Goal: Task Accomplishment & Management: Use online tool/utility

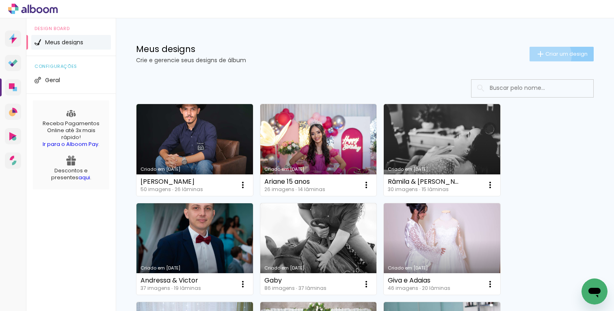
click at [547, 55] on span "Criar um design" at bounding box center [566, 53] width 42 height 5
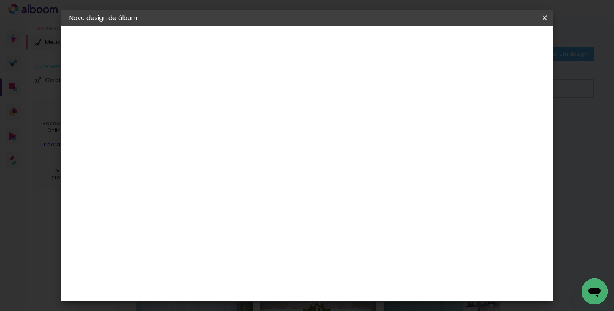
click at [202, 106] on input at bounding box center [202, 109] width 0 height 13
type input "r"
type input "Ramila"
type paper-input "Ramila"
click at [0, 0] on slot "Avançar" at bounding box center [0, 0] width 0 height 0
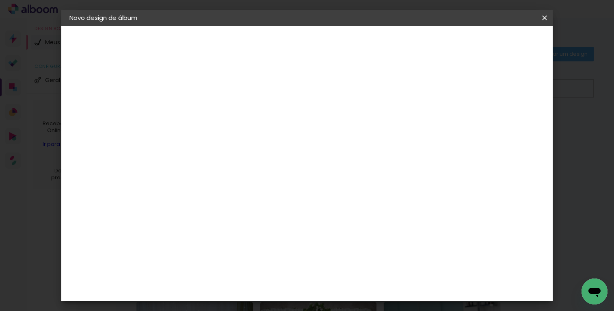
click at [248, 156] on input at bounding box center [223, 154] width 82 height 10
type input "lider"
type paper-input "lider"
click at [212, 184] on div "Lider Pix" at bounding box center [204, 185] width 15 height 13
click at [333, 125] on paper-item "Tamanho Livre" at bounding box center [296, 124] width 72 height 18
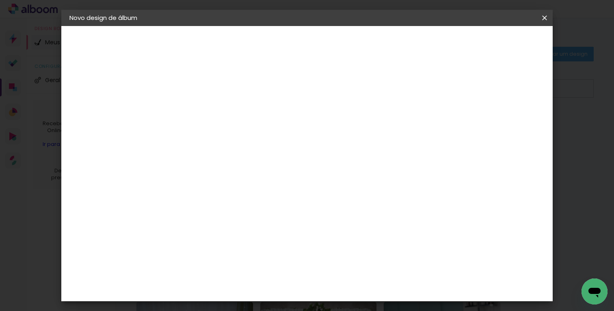
click at [212, 181] on div "Lider Pix" at bounding box center [204, 185] width 15 height 13
click at [0, 0] on slot "Avançar" at bounding box center [0, 0] width 0 height 0
click at [257, 284] on span "25 × 25" at bounding box center [238, 292] width 38 height 17
click at [0, 0] on slot "Avançar" at bounding box center [0, 0] width 0 height 0
click at [453, 46] on span "Iniciar design" at bounding box center [434, 43] width 37 height 6
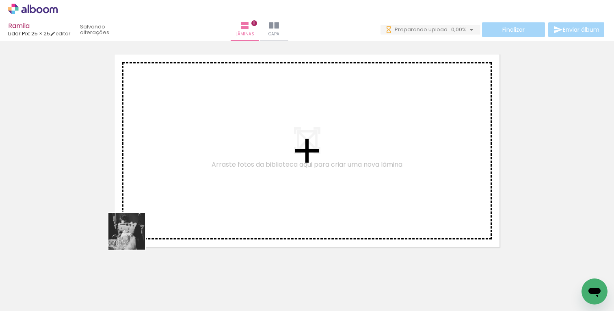
drag, startPoint x: 82, startPoint y: 281, endPoint x: 165, endPoint y: 181, distance: 130.6
click at [165, 182] on quentale-workspace at bounding box center [307, 155] width 614 height 311
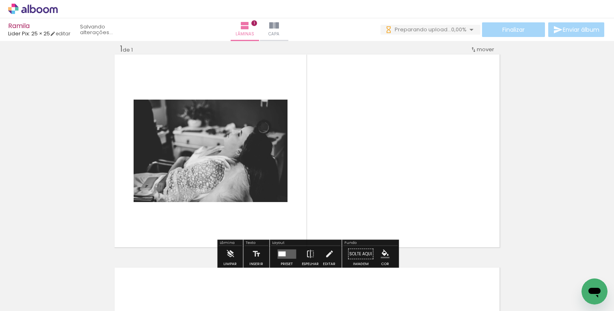
scroll to position [10, 0]
drag, startPoint x: 133, startPoint y: 285, endPoint x: 332, endPoint y: 167, distance: 231.0
click at [332, 167] on quentale-workspace at bounding box center [307, 155] width 614 height 311
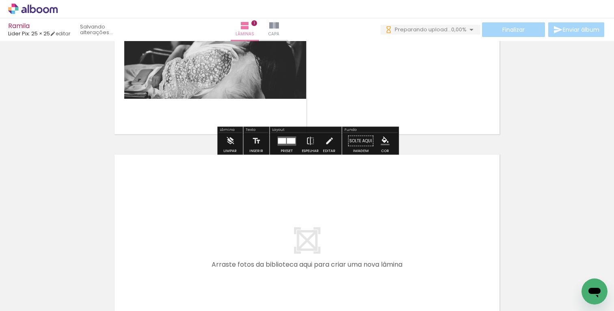
scroll to position [133, 0]
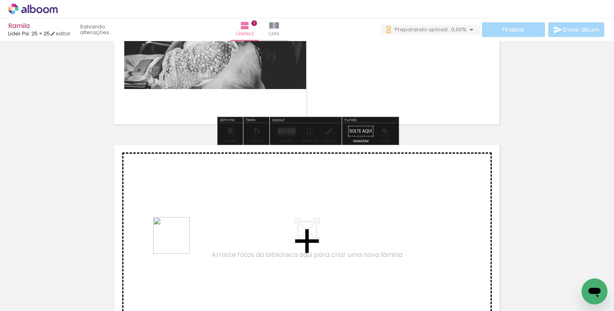
drag, startPoint x: 180, startPoint y: 295, endPoint x: 178, endPoint y: 231, distance: 64.2
click at [178, 231] on quentale-workspace at bounding box center [307, 155] width 614 height 311
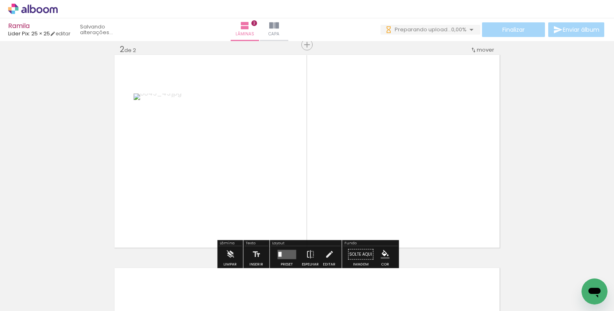
scroll to position [223, 0]
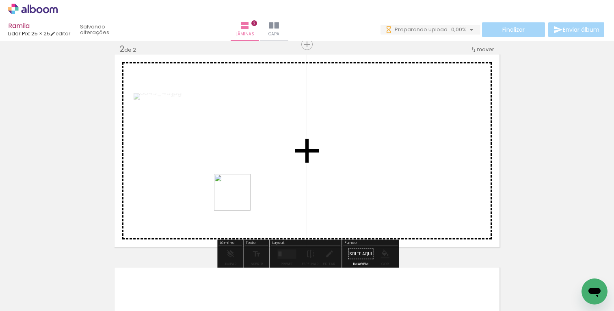
drag, startPoint x: 223, startPoint y: 281, endPoint x: 240, endPoint y: 194, distance: 88.9
click at [240, 194] on quentale-workspace at bounding box center [307, 155] width 614 height 311
drag, startPoint x: 266, startPoint y: 279, endPoint x: 330, endPoint y: 180, distance: 118.4
click at [330, 180] on quentale-workspace at bounding box center [307, 155] width 614 height 311
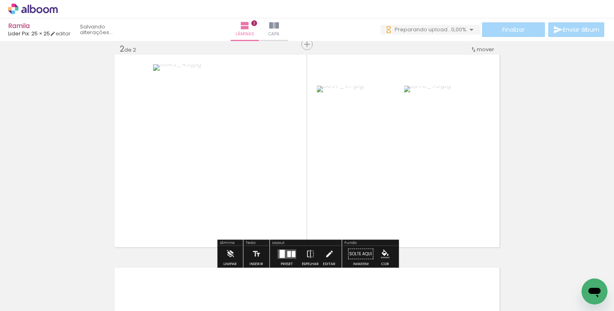
click at [282, 253] on div at bounding box center [281, 253] width 5 height 8
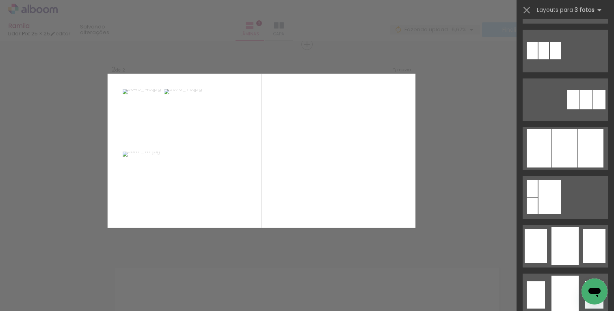
scroll to position [438, 0]
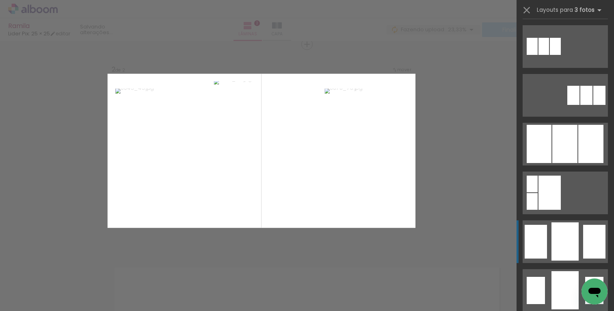
click at [562, 240] on div at bounding box center [564, 241] width 27 height 38
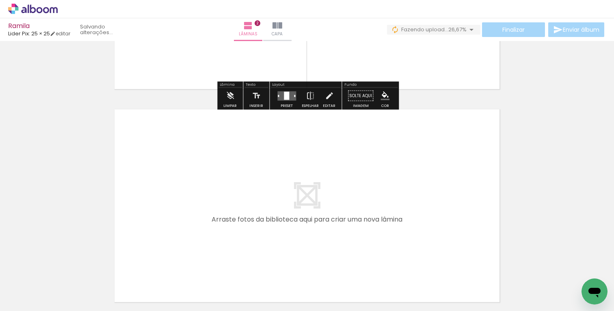
scroll to position [382, 0]
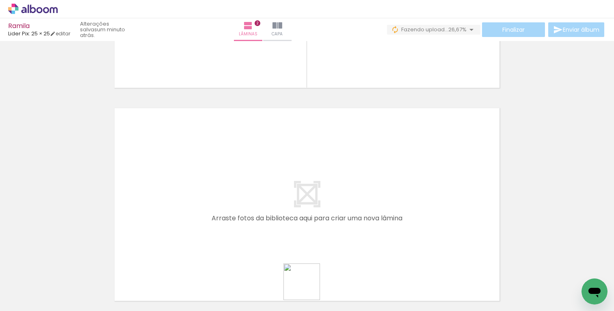
drag, startPoint x: 314, startPoint y: 290, endPoint x: 183, endPoint y: 197, distance: 161.6
click at [183, 197] on quentale-workspace at bounding box center [307, 155] width 614 height 311
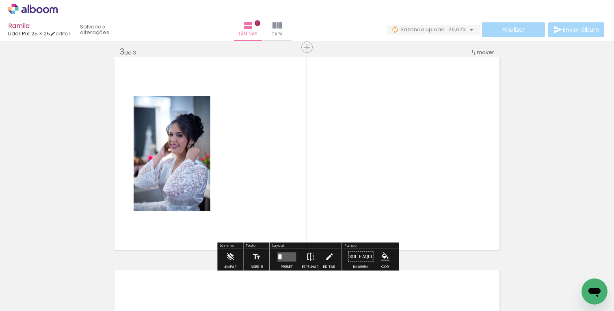
scroll to position [436, 0]
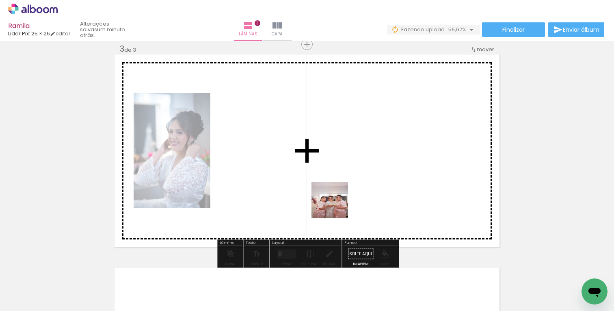
drag, startPoint x: 362, startPoint y: 282, endPoint x: 320, endPoint y: 145, distance: 143.0
click at [320, 145] on quentale-workspace at bounding box center [307, 155] width 614 height 311
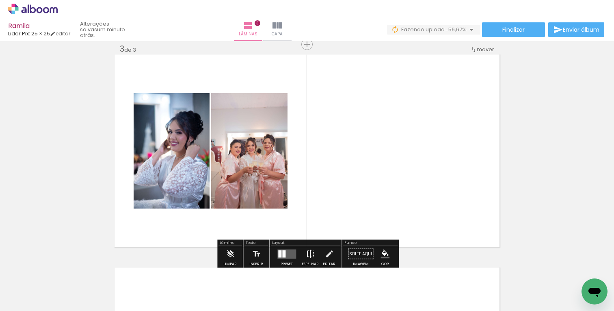
click at [312, 255] on iron-icon at bounding box center [310, 254] width 9 height 16
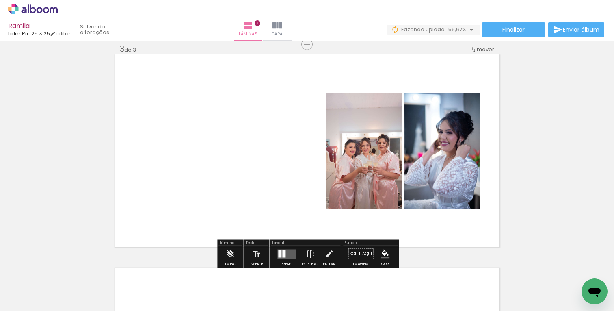
click at [286, 255] on quentale-layouter at bounding box center [286, 253] width 19 height 9
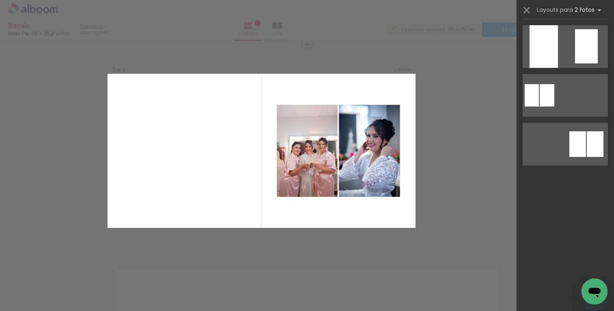
scroll to position [0, 0]
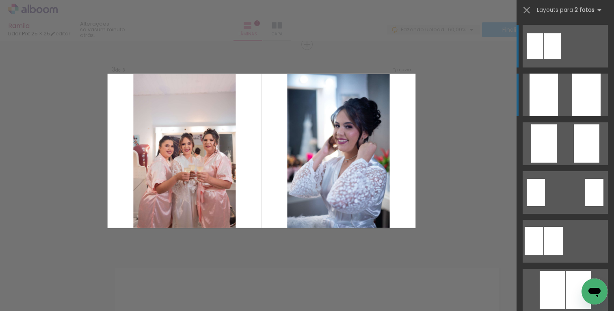
click at [566, 89] on quentale-layouter at bounding box center [565, 94] width 85 height 43
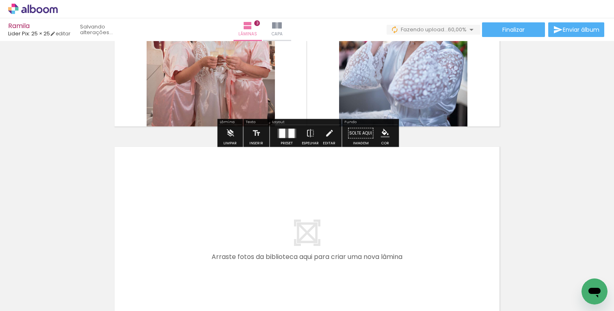
scroll to position [559, 0]
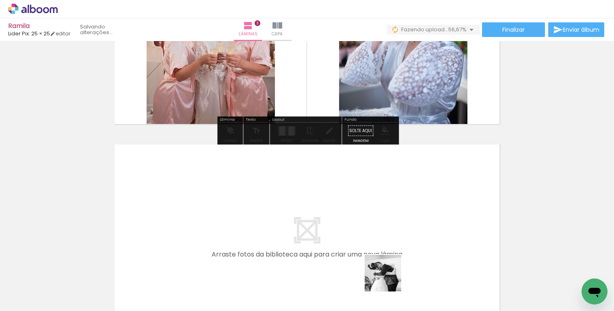
drag, startPoint x: 399, startPoint y: 284, endPoint x: 307, endPoint y: 243, distance: 100.3
click at [307, 243] on quentale-workspace at bounding box center [307, 155] width 614 height 311
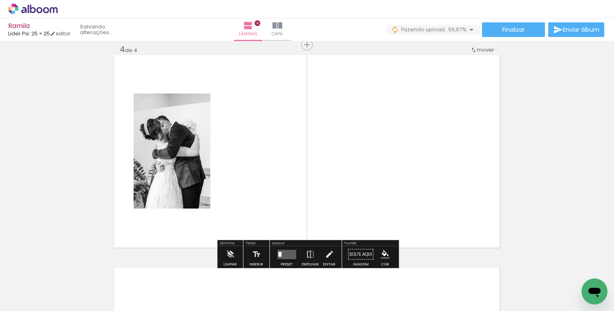
scroll to position [648, 0]
drag, startPoint x: 443, startPoint y: 290, endPoint x: 418, endPoint y: 210, distance: 83.6
click at [418, 210] on quentale-workspace at bounding box center [307, 155] width 614 height 311
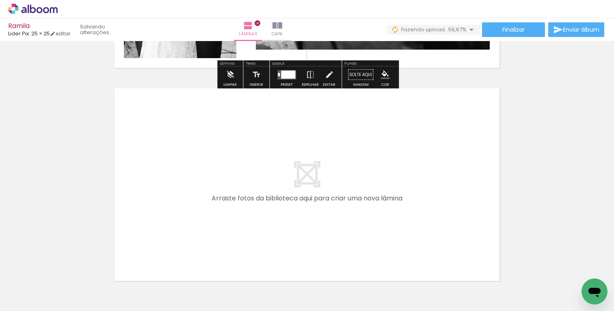
scroll to position [842, 0]
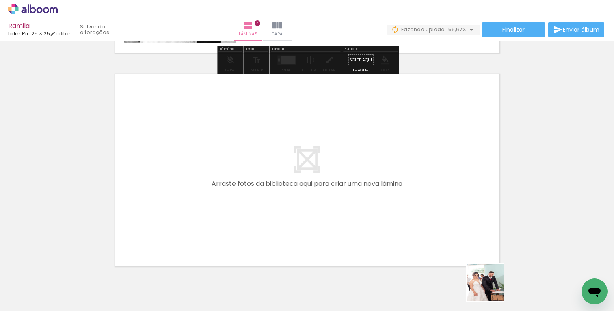
drag, startPoint x: 502, startPoint y: 290, endPoint x: 275, endPoint y: 229, distance: 234.7
click at [275, 229] on quentale-workspace at bounding box center [307, 155] width 614 height 311
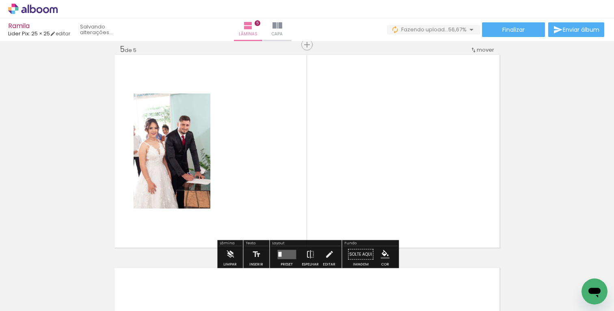
scroll to position [861, 0]
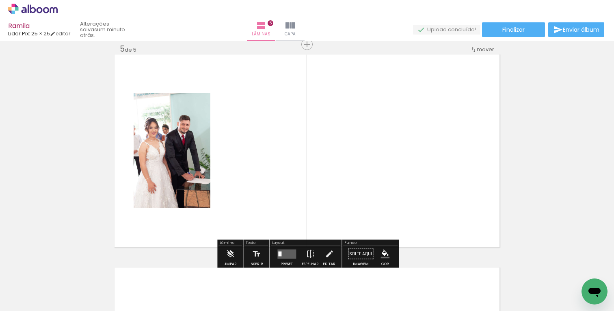
drag, startPoint x: 548, startPoint y: 285, endPoint x: 446, endPoint y: 201, distance: 132.4
click at [446, 201] on quentale-workspace at bounding box center [307, 155] width 614 height 311
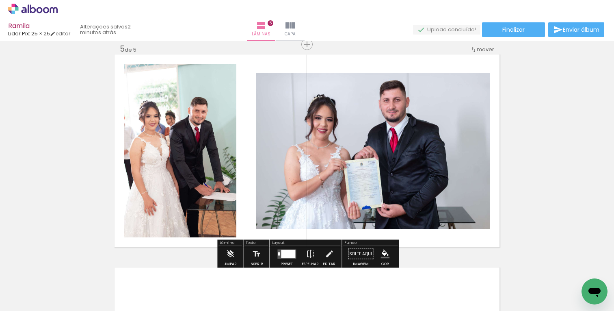
click at [292, 253] on div at bounding box center [288, 253] width 14 height 8
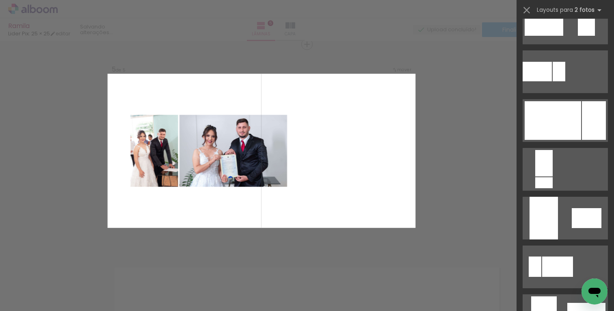
scroll to position [307, 0]
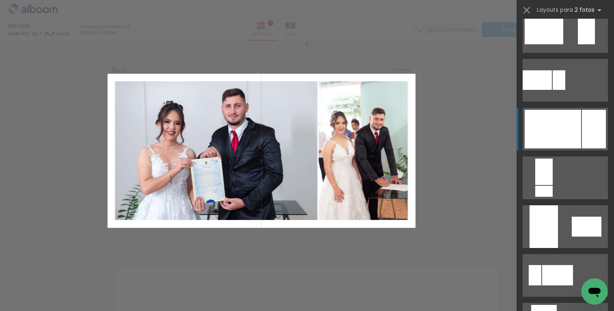
click at [569, 139] on div at bounding box center [553, 129] width 56 height 39
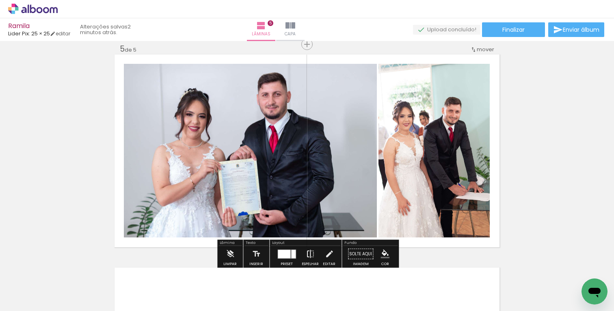
click at [310, 254] on iron-icon at bounding box center [310, 254] width 9 height 16
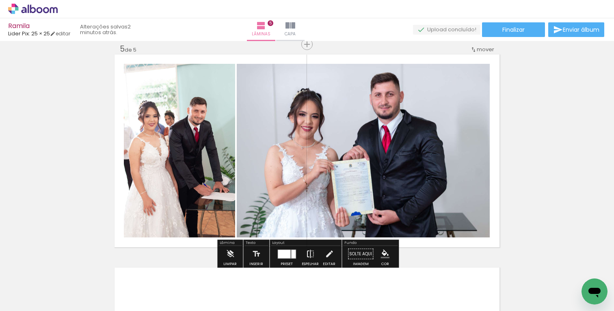
click at [309, 255] on iron-icon at bounding box center [310, 254] width 9 height 16
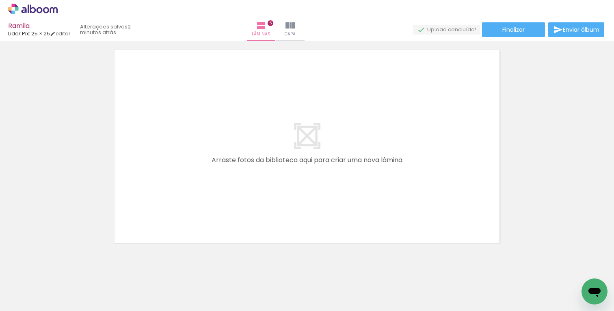
scroll to position [0, 224]
drag, startPoint x: 365, startPoint y: 281, endPoint x: 283, endPoint y: 214, distance: 105.3
click at [283, 214] on quentale-workspace at bounding box center [307, 155] width 614 height 311
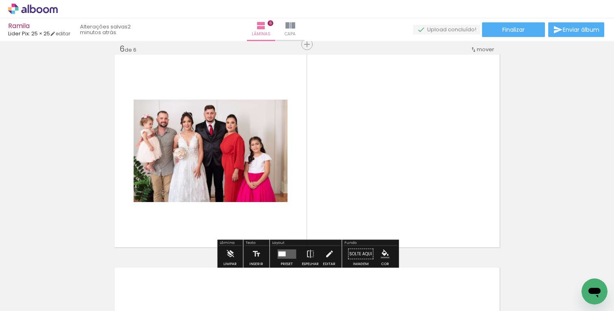
scroll to position [1074, 0]
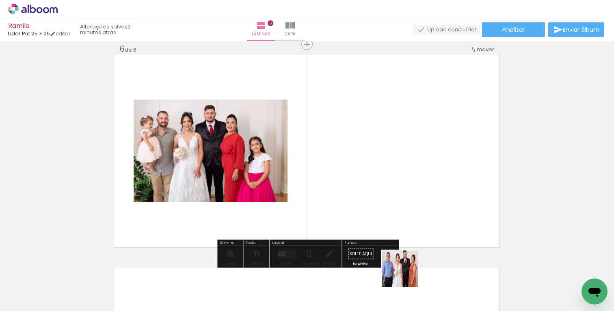
drag, startPoint x: 406, startPoint y: 287, endPoint x: 407, endPoint y: 202, distance: 85.3
click at [407, 202] on quentale-workspace at bounding box center [307, 155] width 614 height 311
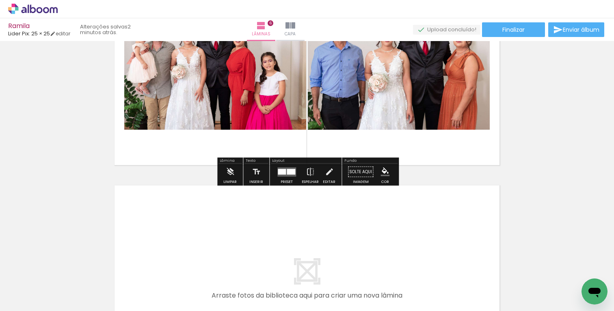
scroll to position [1302, 0]
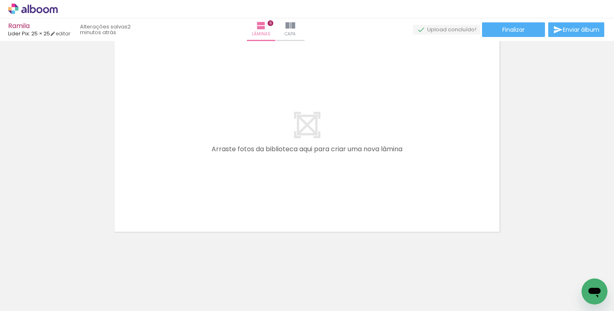
drag, startPoint x: 447, startPoint y: 280, endPoint x: 297, endPoint y: 216, distance: 162.7
click at [297, 216] on quentale-workspace at bounding box center [307, 155] width 614 height 311
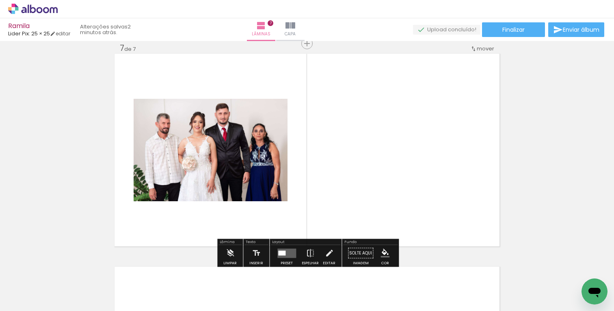
scroll to position [1287, 0]
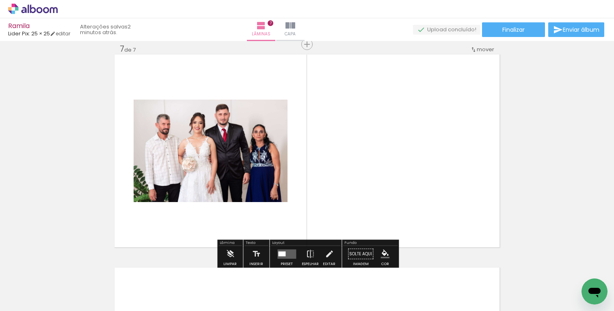
drag, startPoint x: 495, startPoint y: 288, endPoint x: 432, endPoint y: 159, distance: 143.3
click at [432, 159] on quentale-workspace at bounding box center [307, 155] width 614 height 311
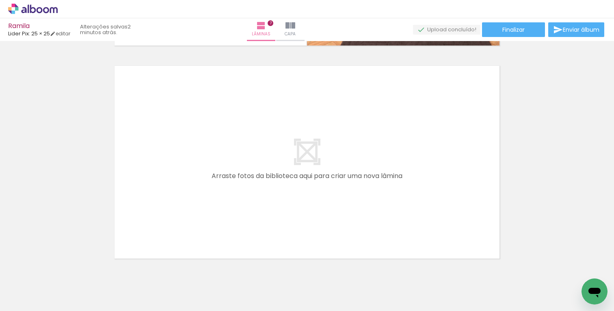
scroll to position [0, 426]
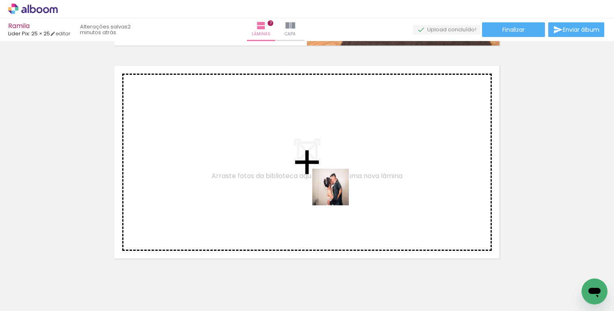
drag, startPoint x: 347, startPoint y: 288, endPoint x: 335, endPoint y: 175, distance: 113.0
click at [335, 175] on quentale-workspace at bounding box center [307, 155] width 614 height 311
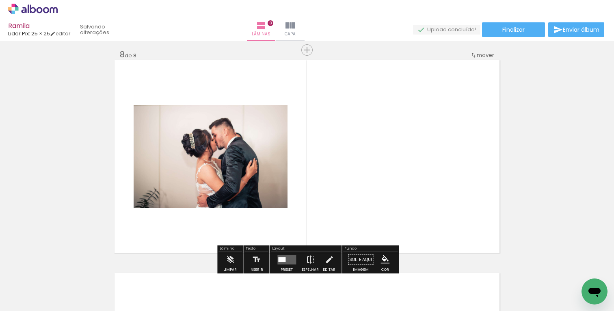
scroll to position [1499, 0]
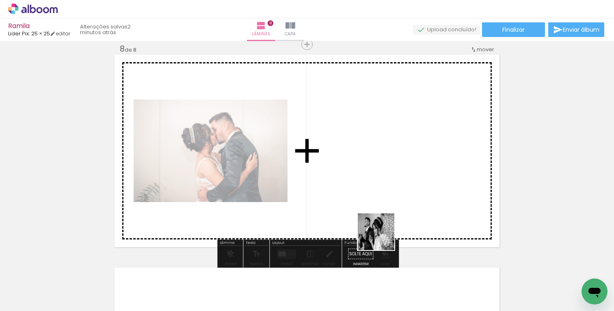
drag, startPoint x: 382, startPoint y: 281, endPoint x: 382, endPoint y: 199, distance: 82.4
click at [382, 199] on quentale-workspace at bounding box center [307, 155] width 614 height 311
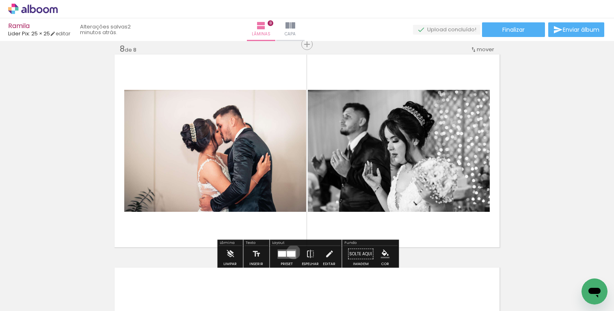
click at [292, 251] on div at bounding box center [291, 254] width 9 height 6
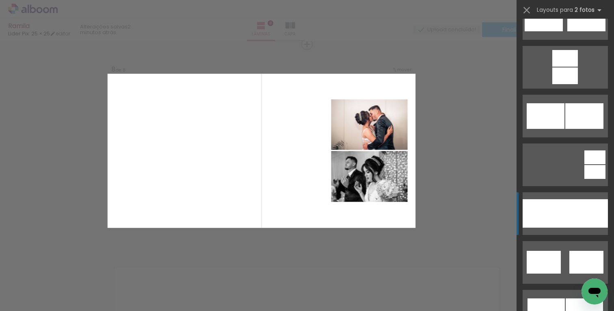
scroll to position [370, 0]
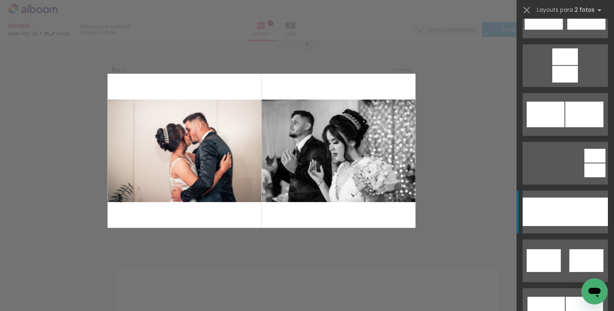
click at [570, 207] on div at bounding box center [586, 211] width 43 height 28
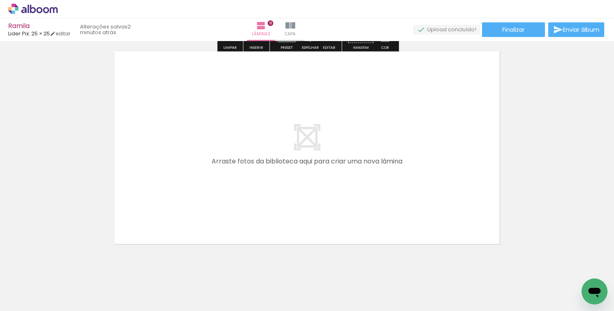
scroll to position [1728, 0]
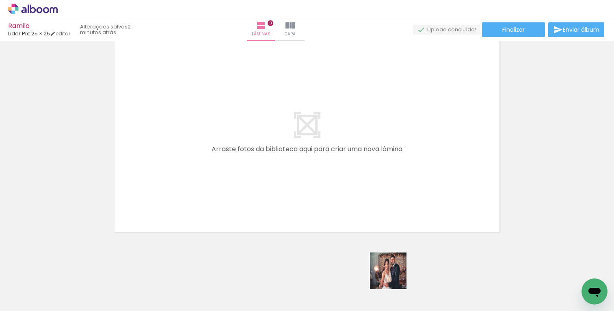
drag, startPoint x: 436, startPoint y: 288, endPoint x: 341, endPoint y: 253, distance: 101.5
click at [341, 253] on quentale-workspace at bounding box center [307, 155] width 614 height 311
drag, startPoint x: 434, startPoint y: 288, endPoint x: 276, endPoint y: 177, distance: 193.0
click at [276, 177] on quentale-workspace at bounding box center [307, 155] width 614 height 311
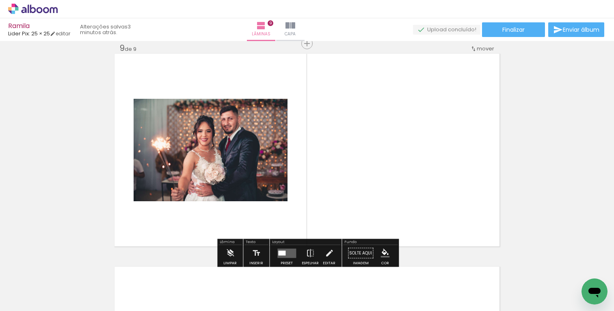
scroll to position [1712, 0]
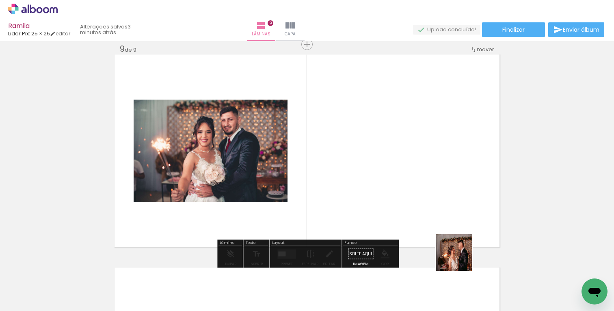
drag, startPoint x: 475, startPoint y: 294, endPoint x: 440, endPoint y: 199, distance: 101.2
click at [440, 199] on quentale-workspace at bounding box center [307, 155] width 614 height 311
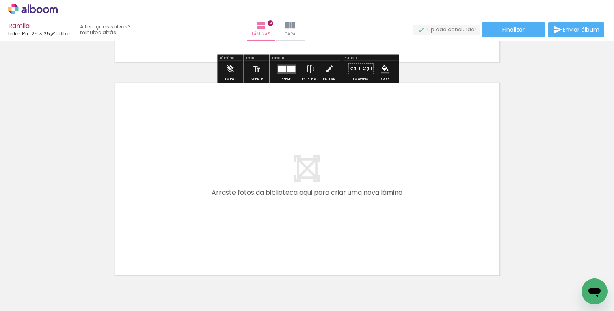
scroll to position [1940, 0]
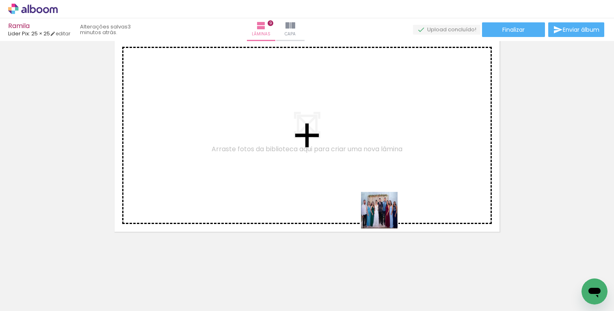
drag, startPoint x: 524, startPoint y: 286, endPoint x: 377, endPoint y: 207, distance: 166.6
click at [377, 207] on quentale-workspace at bounding box center [307, 155] width 614 height 311
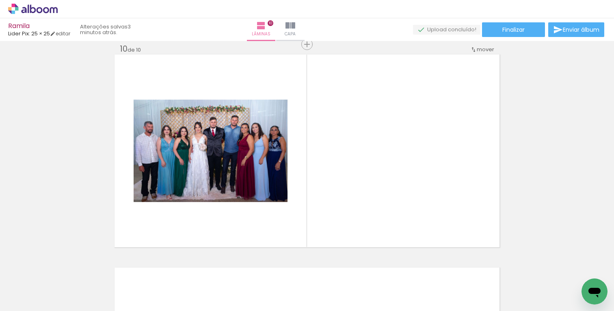
scroll to position [0, 819]
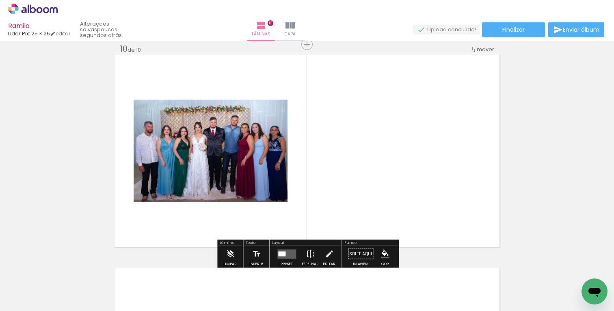
click at [283, 251] on div at bounding box center [281, 253] width 7 height 5
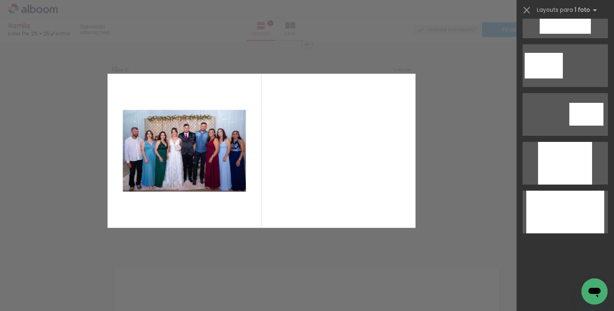
scroll to position [0, 0]
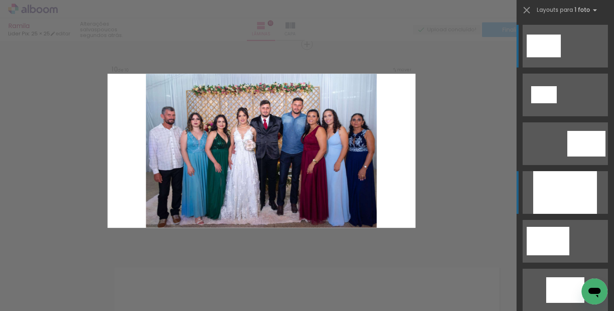
click at [547, 190] on div at bounding box center [565, 192] width 64 height 43
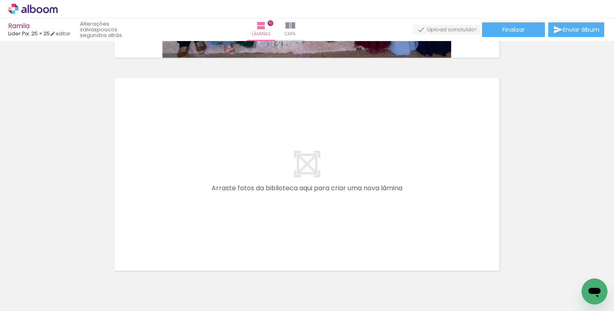
scroll to position [2115, 0]
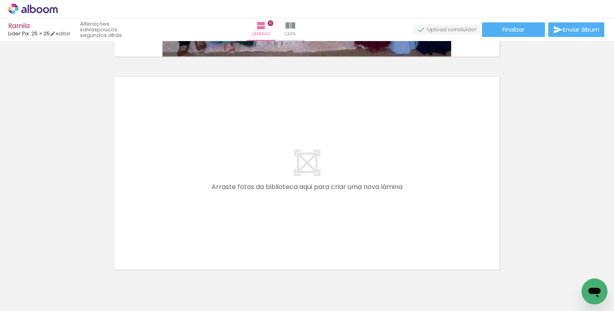
drag, startPoint x: 175, startPoint y: 303, endPoint x: 175, endPoint y: 241, distance: 61.7
click at [175, 241] on quentale-workspace at bounding box center [307, 155] width 614 height 311
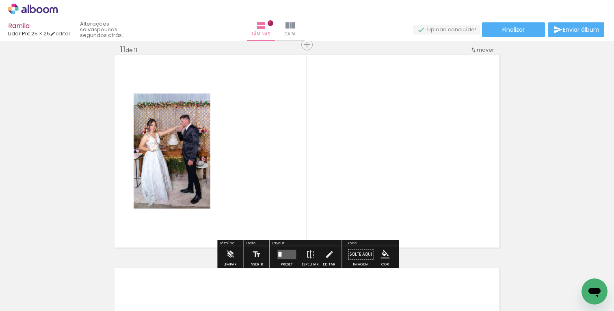
scroll to position [2138, 0]
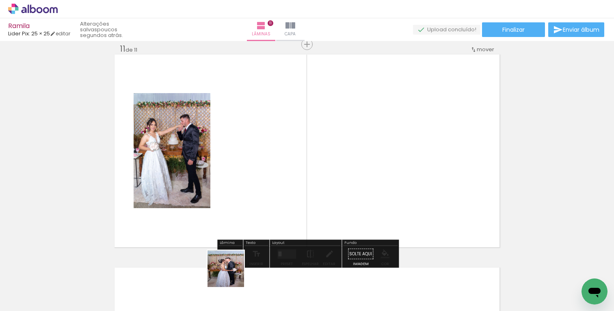
drag, startPoint x: 227, startPoint y: 288, endPoint x: 255, endPoint y: 215, distance: 78.4
click at [255, 215] on quentale-workspace at bounding box center [307, 155] width 614 height 311
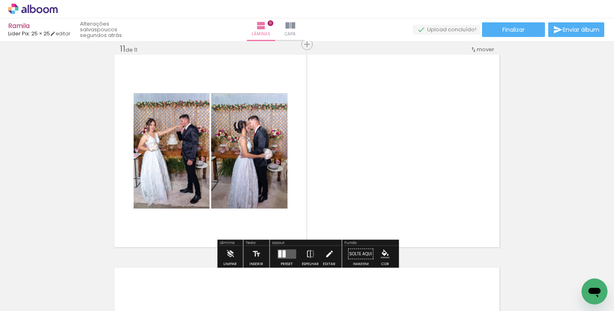
click at [287, 254] on quentale-layouter at bounding box center [286, 253] width 19 height 9
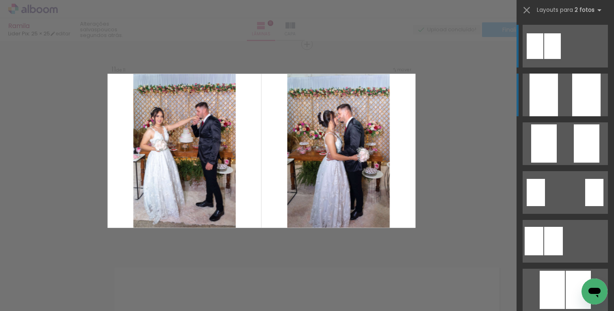
click at [571, 108] on quentale-layouter at bounding box center [565, 94] width 85 height 43
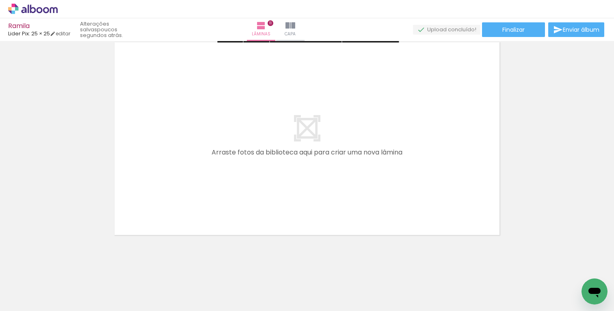
scroll to position [2366, 0]
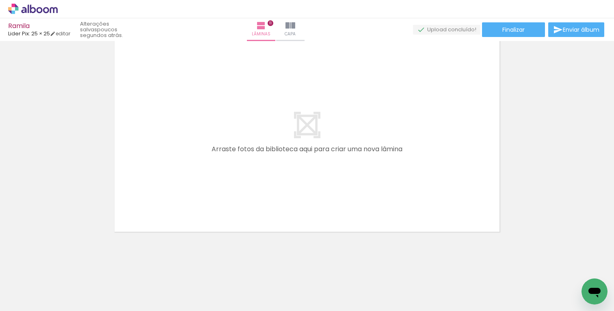
drag, startPoint x: 265, startPoint y: 287, endPoint x: 248, endPoint y: 225, distance: 64.7
click at [248, 227] on quentale-workspace at bounding box center [307, 155] width 614 height 311
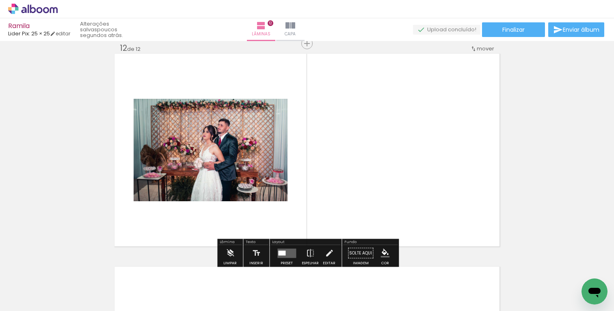
scroll to position [2351, 0]
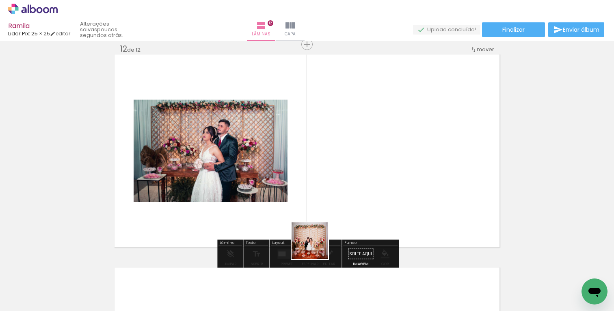
drag, startPoint x: 307, startPoint y: 288, endPoint x: 359, endPoint y: 161, distance: 137.5
click at [359, 161] on quentale-workspace at bounding box center [307, 155] width 614 height 311
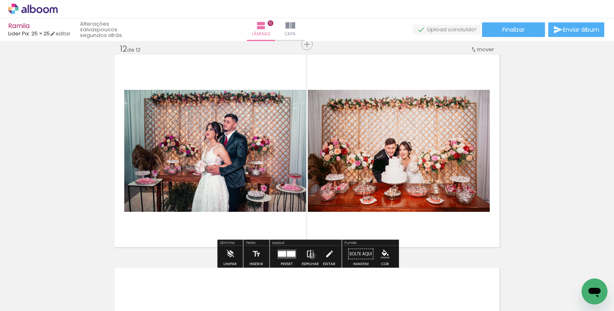
click at [310, 255] on iron-icon at bounding box center [310, 254] width 9 height 16
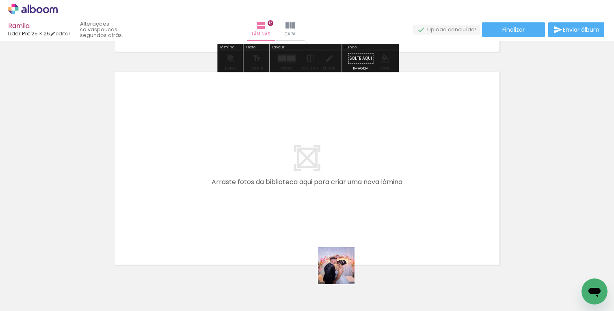
drag, startPoint x: 363, startPoint y: 281, endPoint x: 292, endPoint y: 227, distance: 90.1
click at [292, 227] on quentale-workspace at bounding box center [307, 155] width 614 height 311
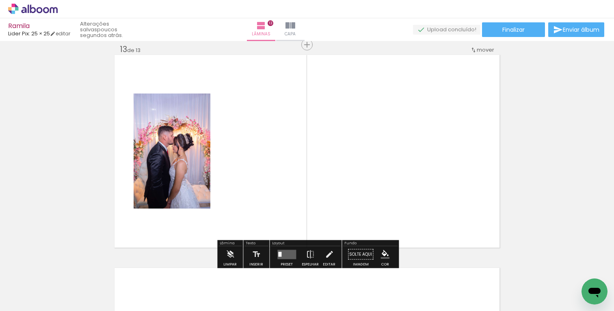
scroll to position [2563, 0]
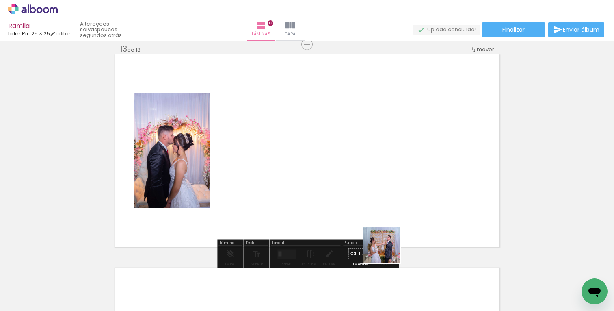
drag, startPoint x: 399, startPoint y: 278, endPoint x: 382, endPoint y: 182, distance: 97.3
click at [382, 182] on quentale-workspace at bounding box center [307, 155] width 614 height 311
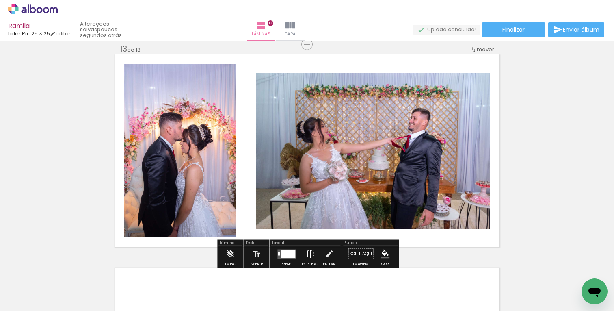
click at [311, 255] on iron-icon at bounding box center [310, 254] width 9 height 16
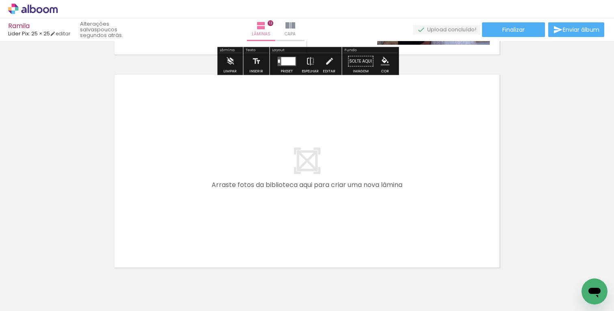
scroll to position [2791, 0]
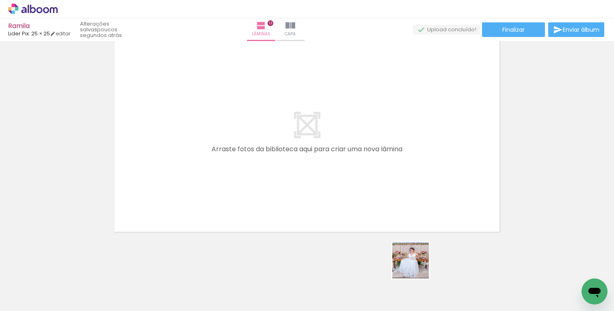
drag, startPoint x: 447, startPoint y: 281, endPoint x: 309, endPoint y: 207, distance: 157.3
click at [309, 207] on quentale-workspace at bounding box center [307, 155] width 614 height 311
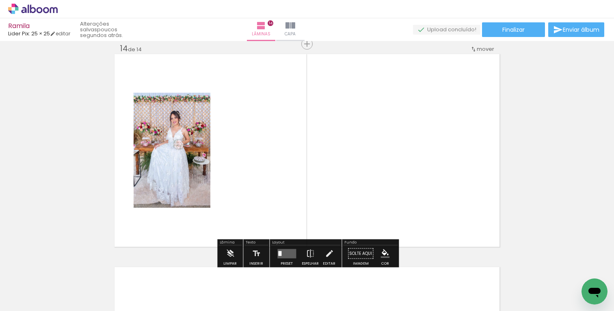
scroll to position [2776, 0]
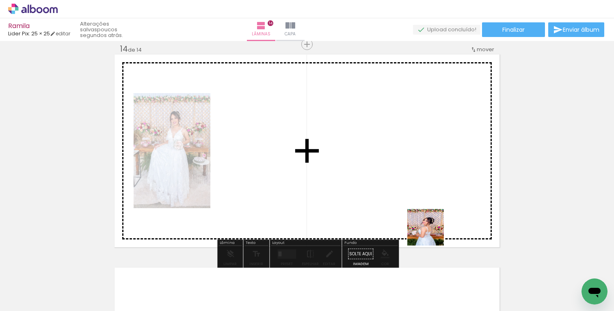
drag, startPoint x: 477, startPoint y: 281, endPoint x: 392, endPoint y: 196, distance: 120.3
click at [395, 199] on quentale-workspace at bounding box center [307, 155] width 614 height 311
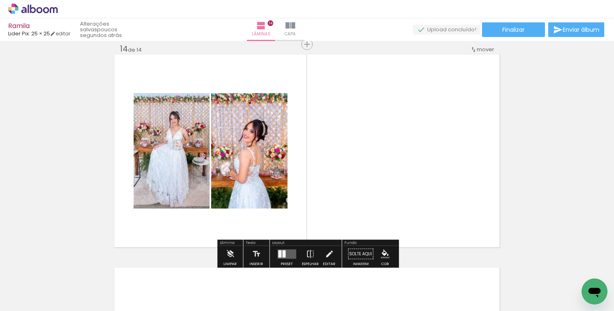
click at [284, 253] on quentale-layouter at bounding box center [286, 253] width 19 height 9
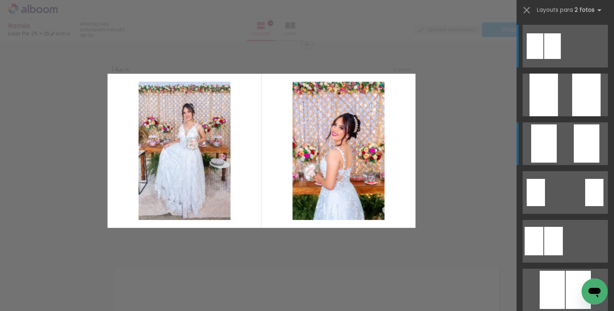
click at [568, 156] on quentale-layouter at bounding box center [565, 143] width 85 height 43
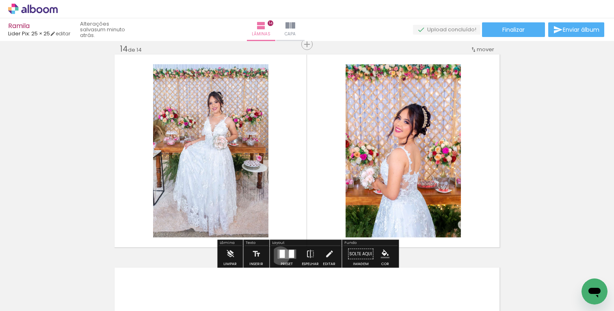
click at [279, 255] on div at bounding box center [281, 253] width 5 height 8
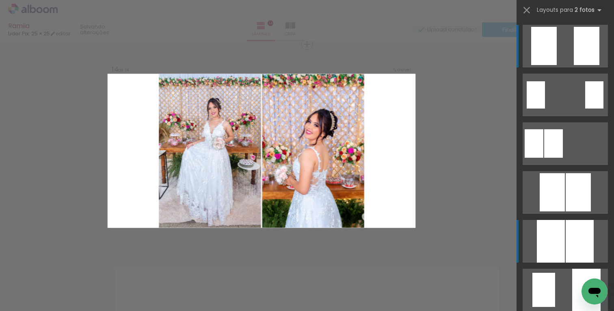
click at [567, 242] on div at bounding box center [580, 241] width 28 height 43
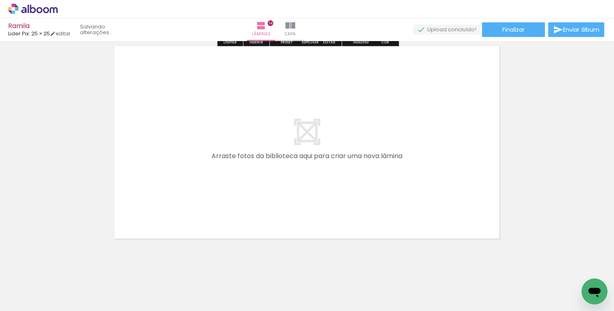
scroll to position [3004, 0]
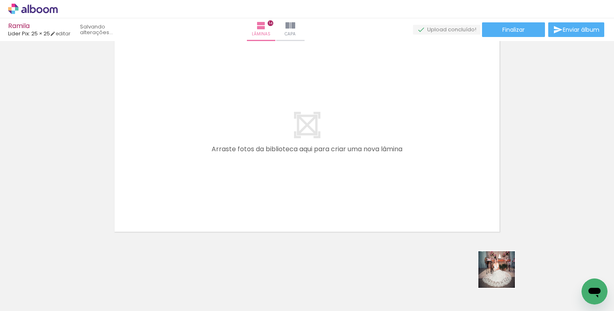
drag, startPoint x: 542, startPoint y: 282, endPoint x: 374, endPoint y: 184, distance: 194.7
click at [378, 188] on quentale-workspace at bounding box center [307, 155] width 614 height 311
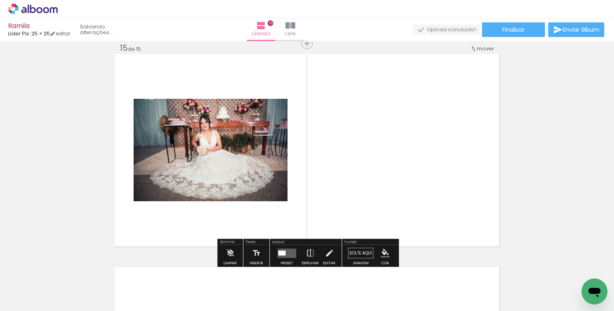
scroll to position [2989, 0]
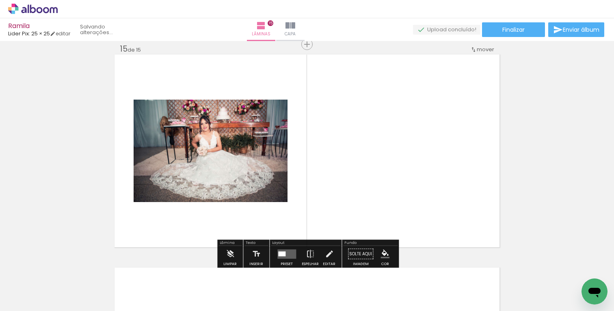
drag, startPoint x: 575, startPoint y: 277, endPoint x: 477, endPoint y: 173, distance: 142.5
click at [477, 173] on quentale-workspace at bounding box center [307, 155] width 614 height 311
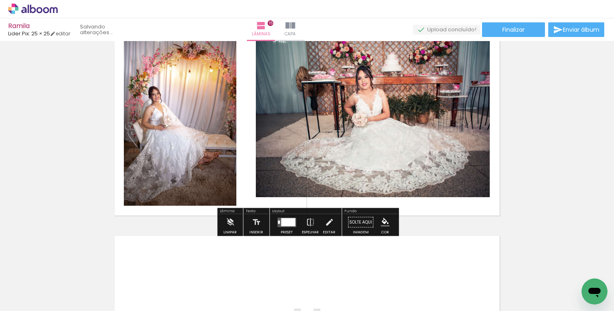
scroll to position [3020, 0]
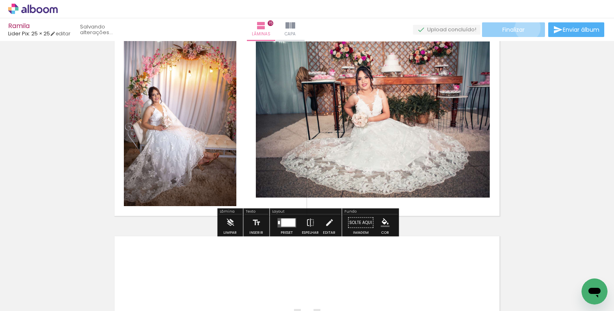
click at [525, 28] on paper-button "Finalizar" at bounding box center [513, 29] width 63 height 15
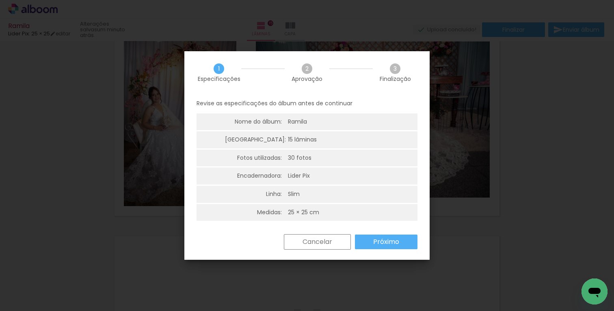
click at [372, 240] on paper-button "Próximo" at bounding box center [386, 241] width 63 height 15
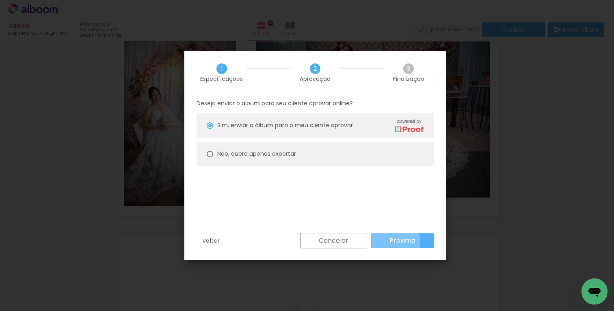
click at [0, 0] on slot "Próximo" at bounding box center [0, 0] width 0 height 0
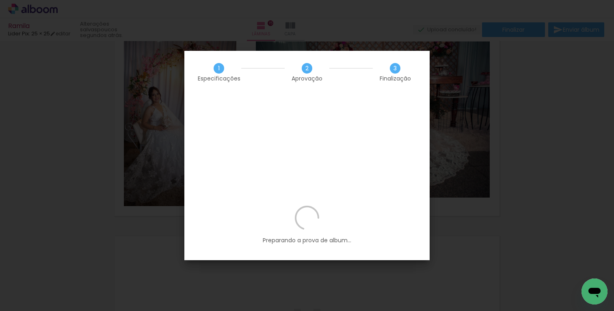
scroll to position [0, 819]
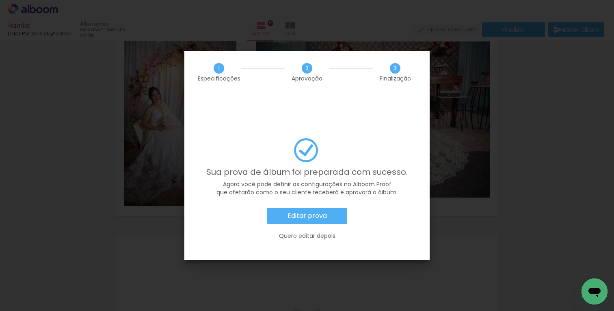
click at [339, 207] on paper-button "Editar prova" at bounding box center [307, 215] width 80 height 16
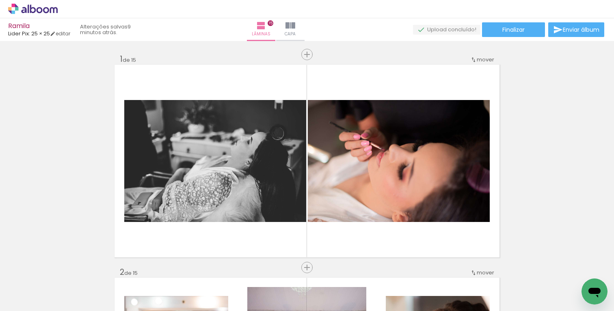
scroll to position [0, 819]
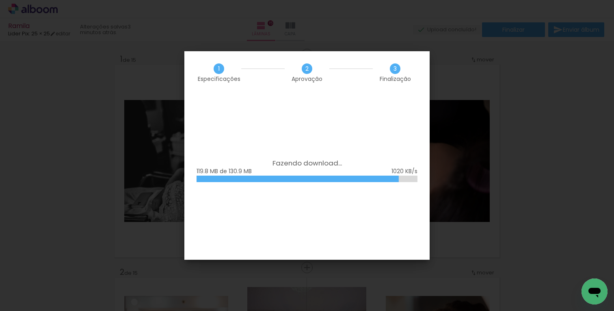
scroll to position [0, 819]
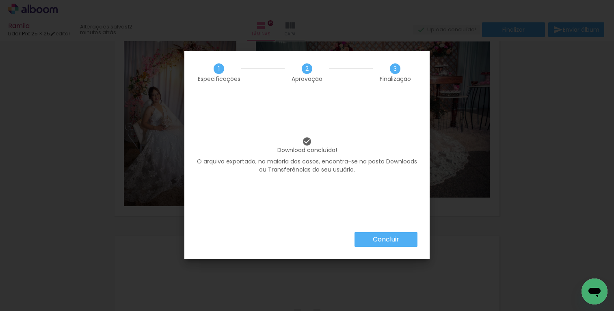
scroll to position [0, 819]
click at [370, 242] on paper-button "Concluir" at bounding box center [385, 239] width 63 height 15
